Goal: Task Accomplishment & Management: Use online tool/utility

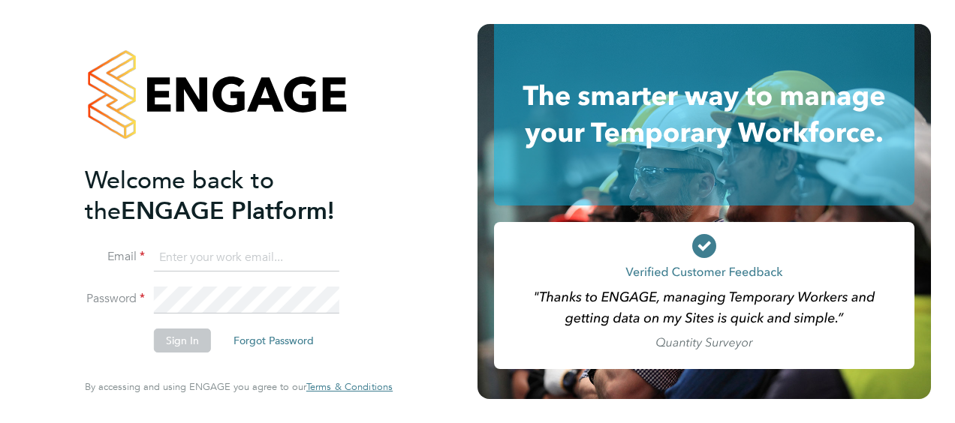
type input "[PERSON_NAME][EMAIL_ADDRESS][PERSON_NAME][DOMAIN_NAME]"
click at [252, 366] on li "Sign In Forgot Password" at bounding box center [231, 348] width 293 height 39
click at [184, 340] on button "Sign In" at bounding box center [182, 341] width 57 height 24
